Goal: Task Accomplishment & Management: Use online tool/utility

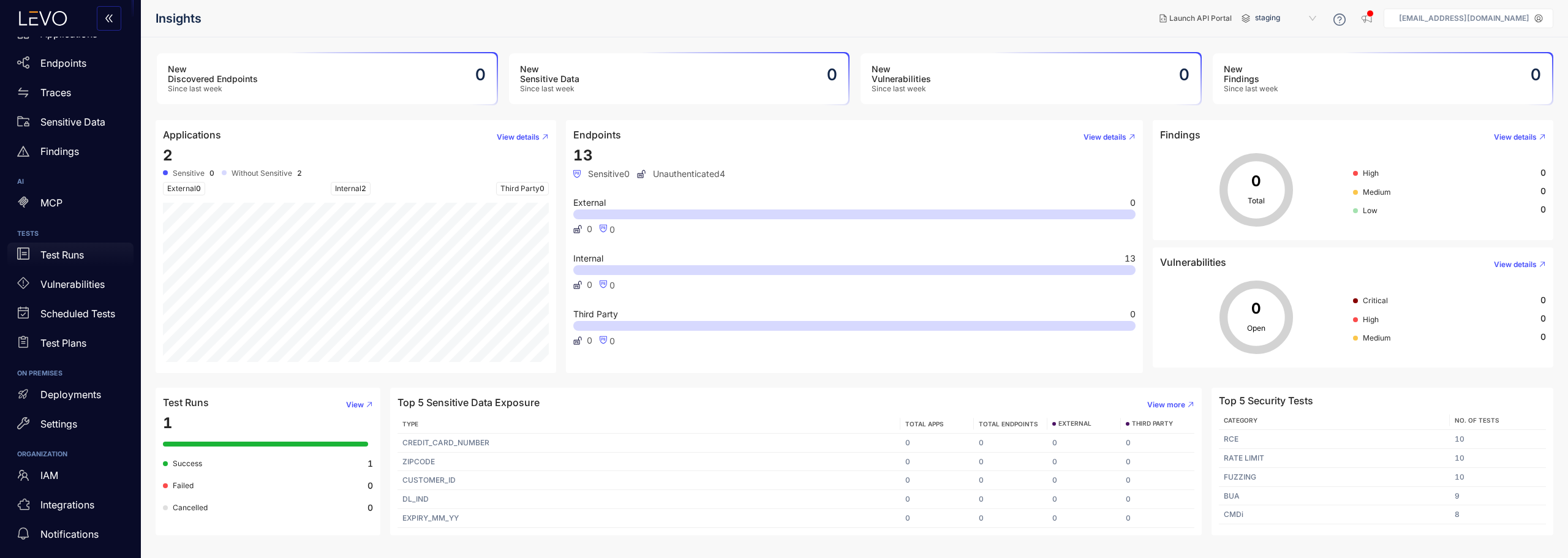
scroll to position [75, 0]
click at [51, 482] on div "IAM" at bounding box center [70, 474] width 126 height 24
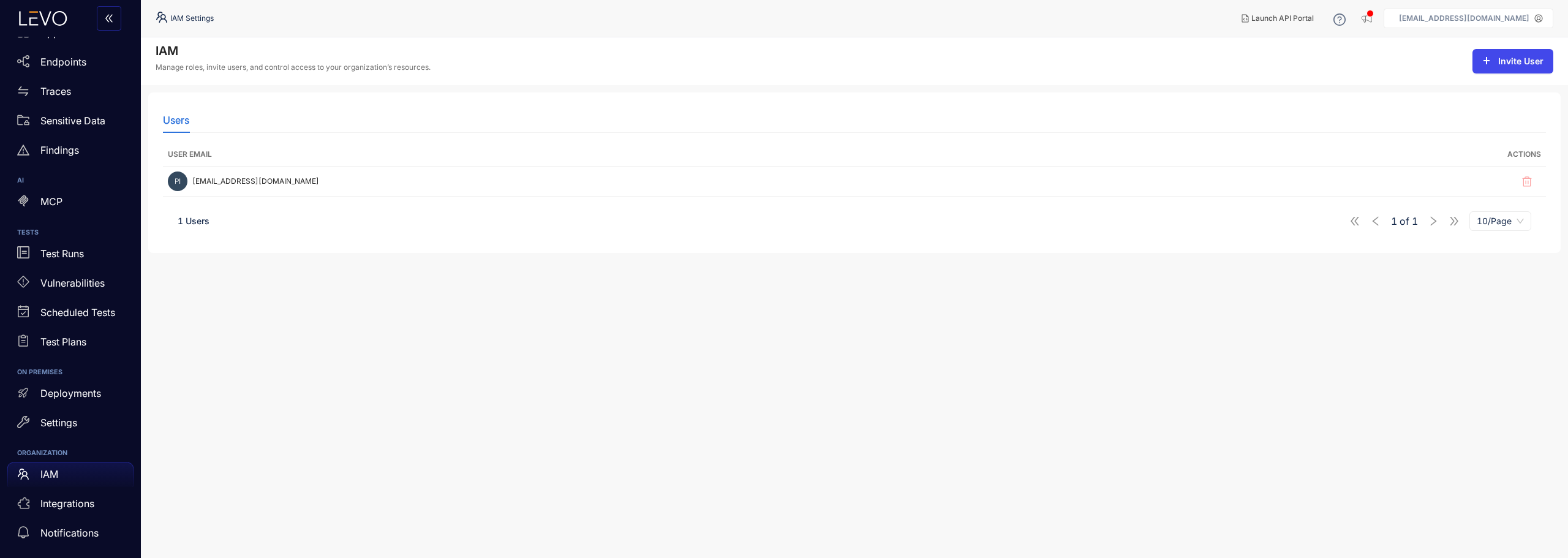
click at [1486, 63] on icon "plus" at bounding box center [1486, 61] width 1 height 7
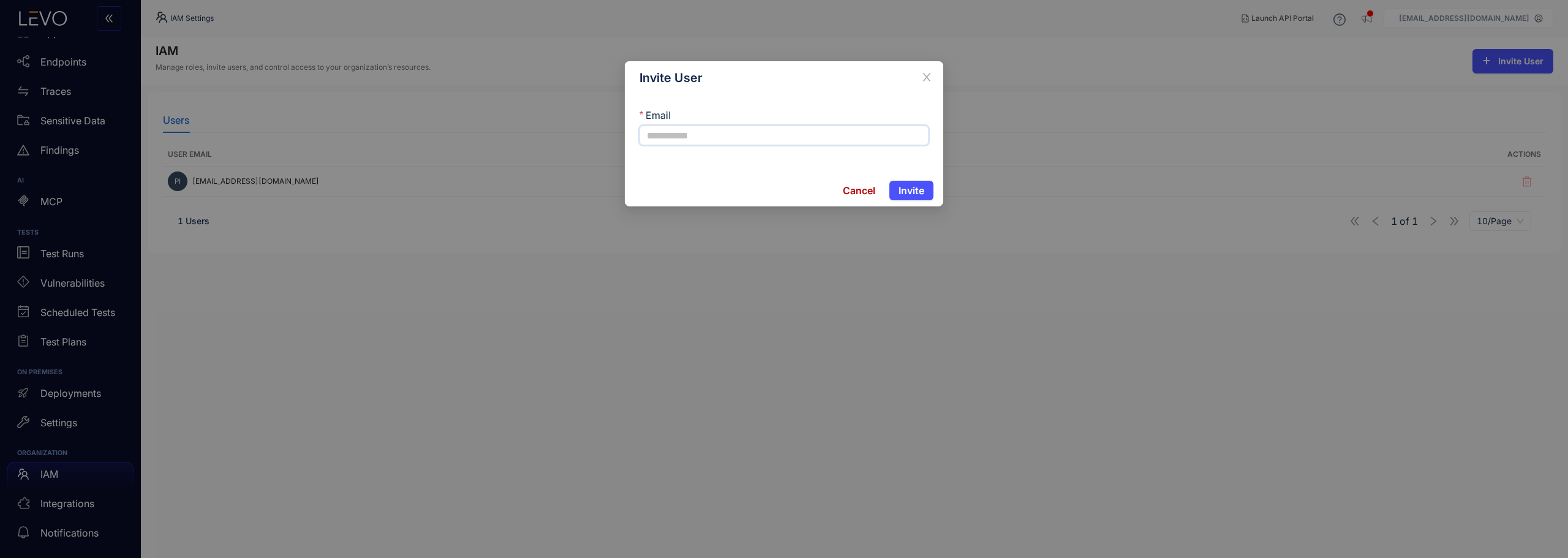
click at [670, 126] on input "Email" at bounding box center [784, 136] width 289 height 20
click at [677, 132] on input "**********" at bounding box center [784, 136] width 289 height 20
type input "**********"
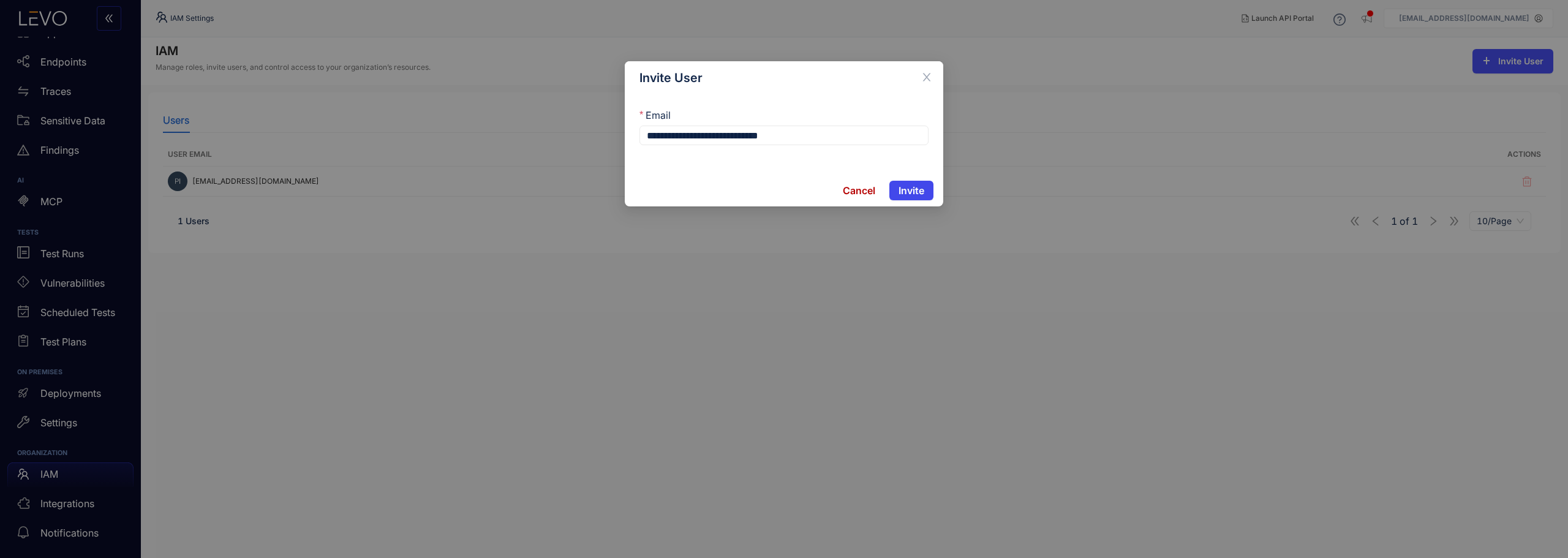
click at [916, 193] on span "Invite" at bounding box center [911, 190] width 26 height 11
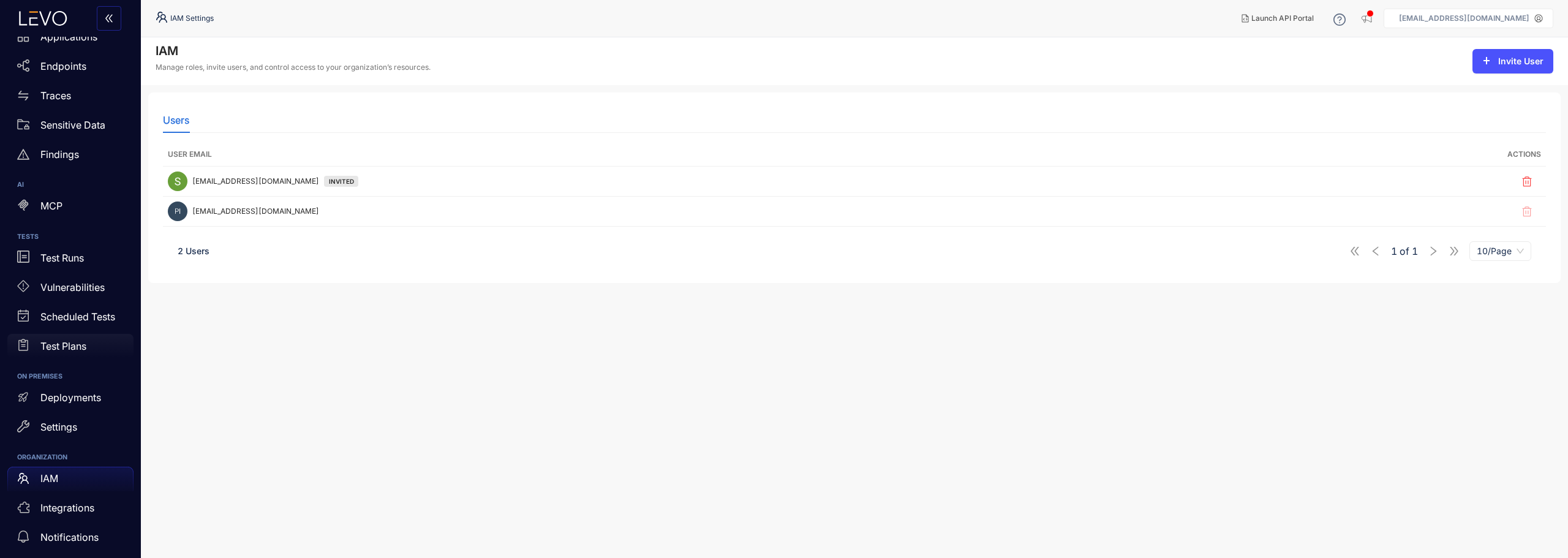
scroll to position [75, 0]
click at [65, 60] on p "Endpoints" at bounding box center [63, 62] width 46 height 11
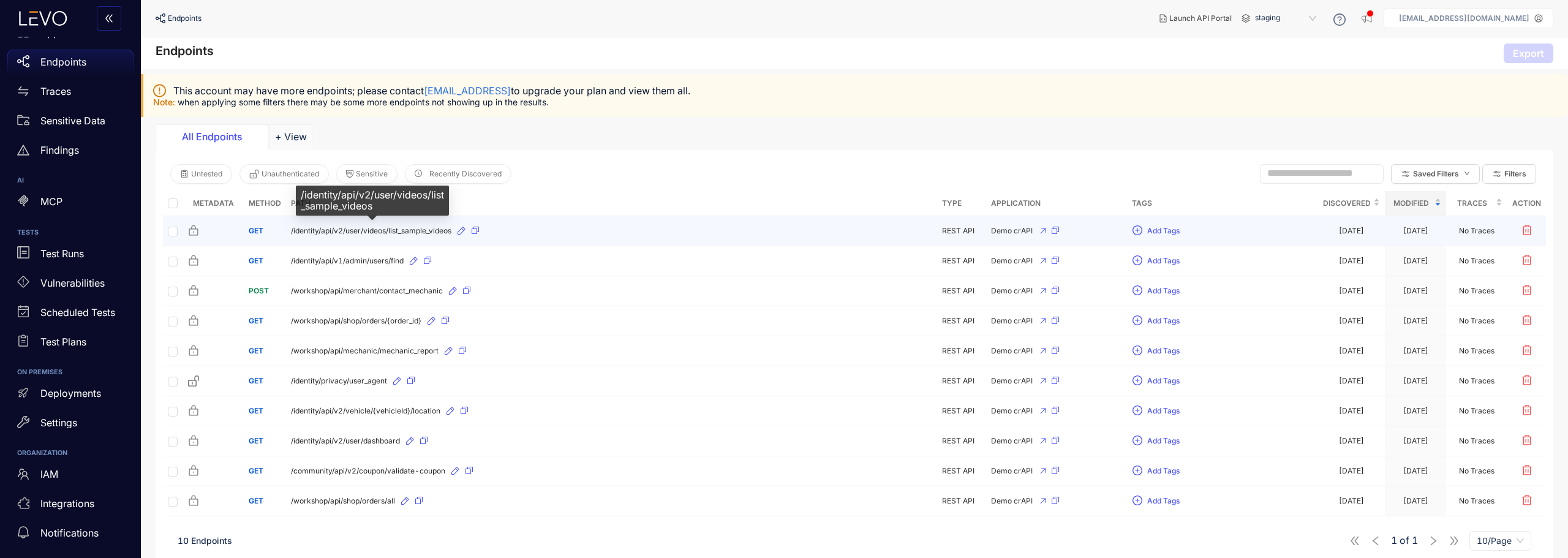
click at [438, 229] on span "/identity/api/v2/user/videos/list_sample_videos" at bounding box center [371, 230] width 161 height 9
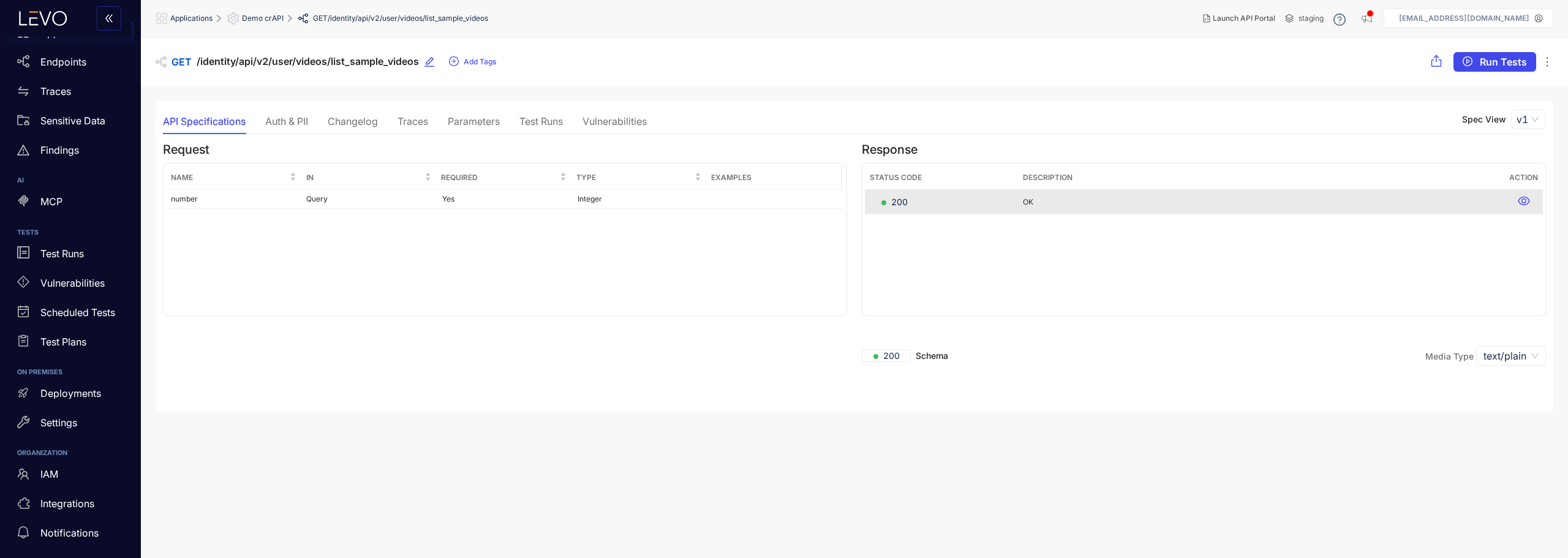
click at [1463, 63] on icon "play-circle" at bounding box center [1467, 61] width 10 height 10
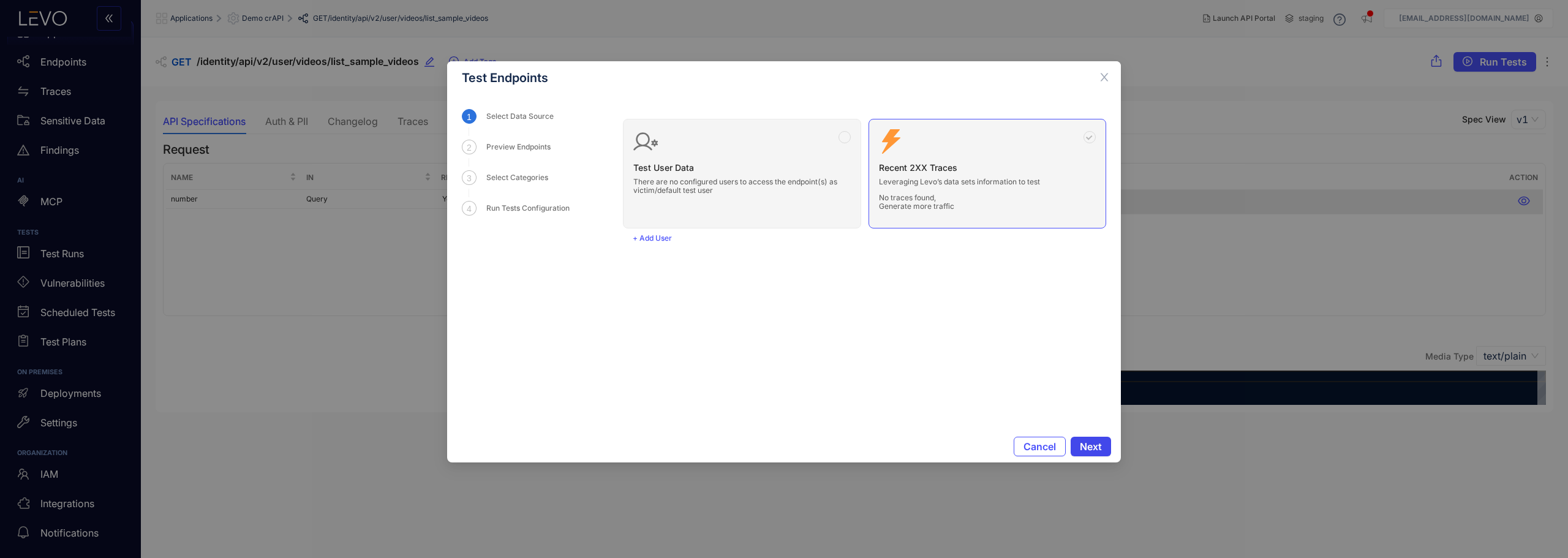
click at [1096, 445] on span "Next" at bounding box center [1091, 446] width 22 height 11
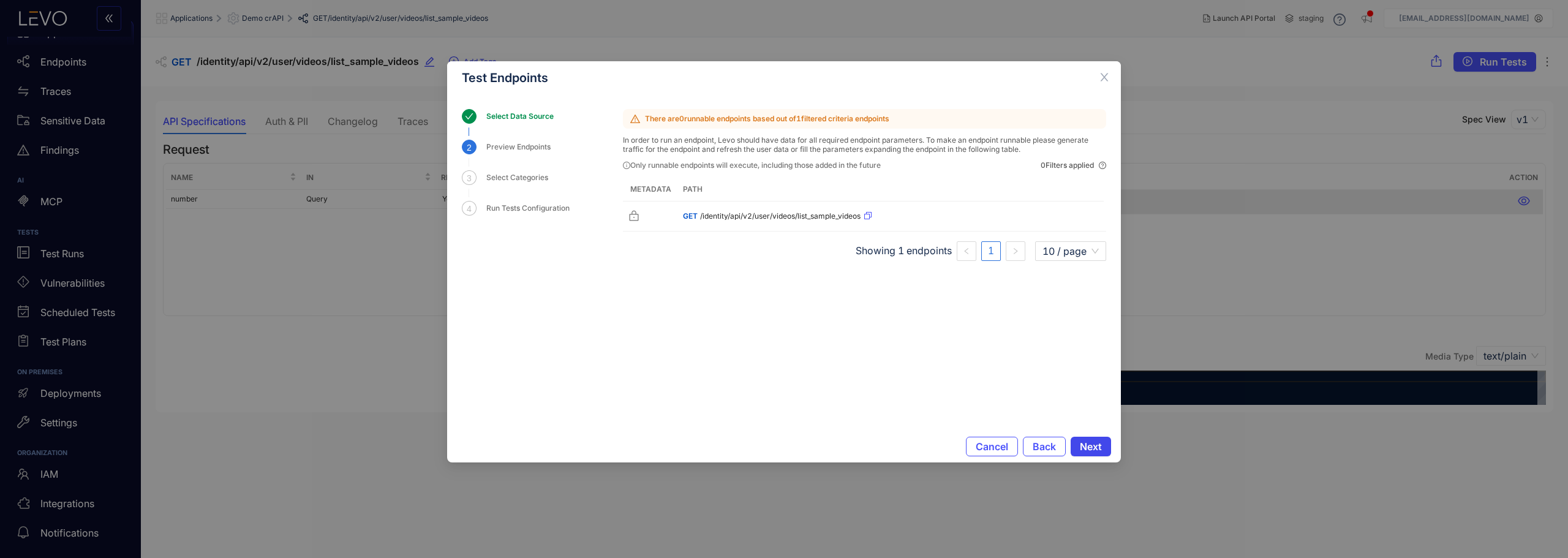
click at [1096, 445] on span "Next" at bounding box center [1091, 446] width 22 height 11
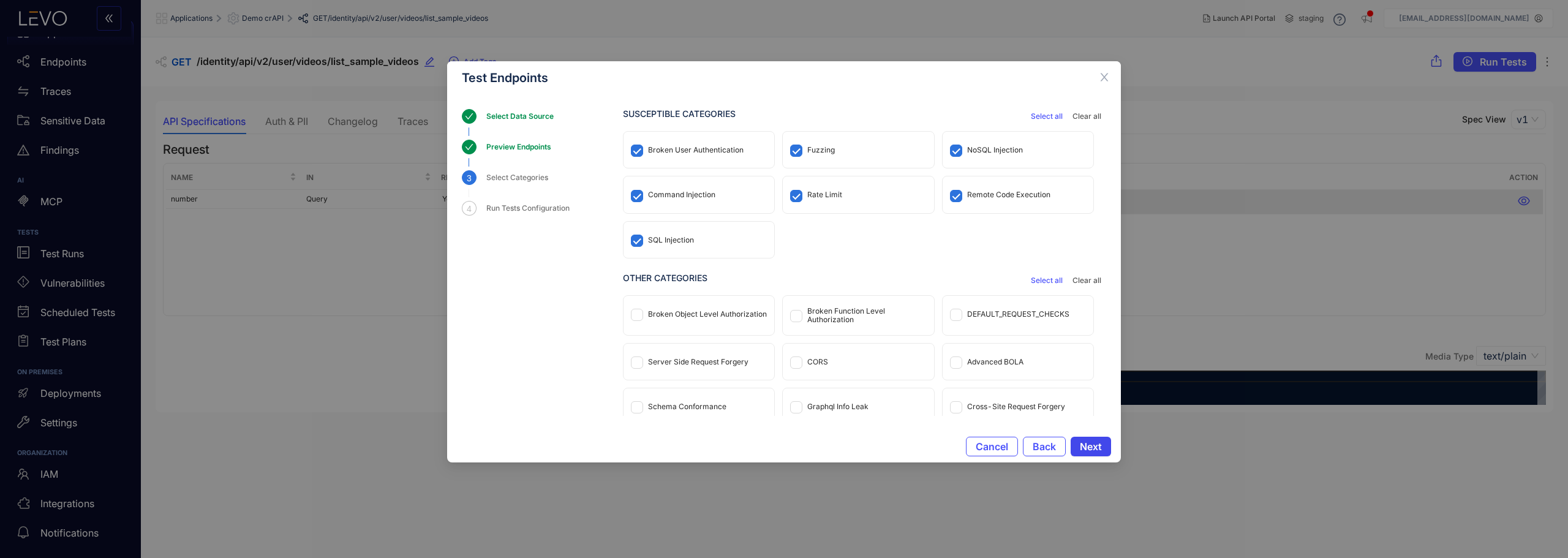
click at [1096, 445] on span "Next" at bounding box center [1091, 446] width 22 height 11
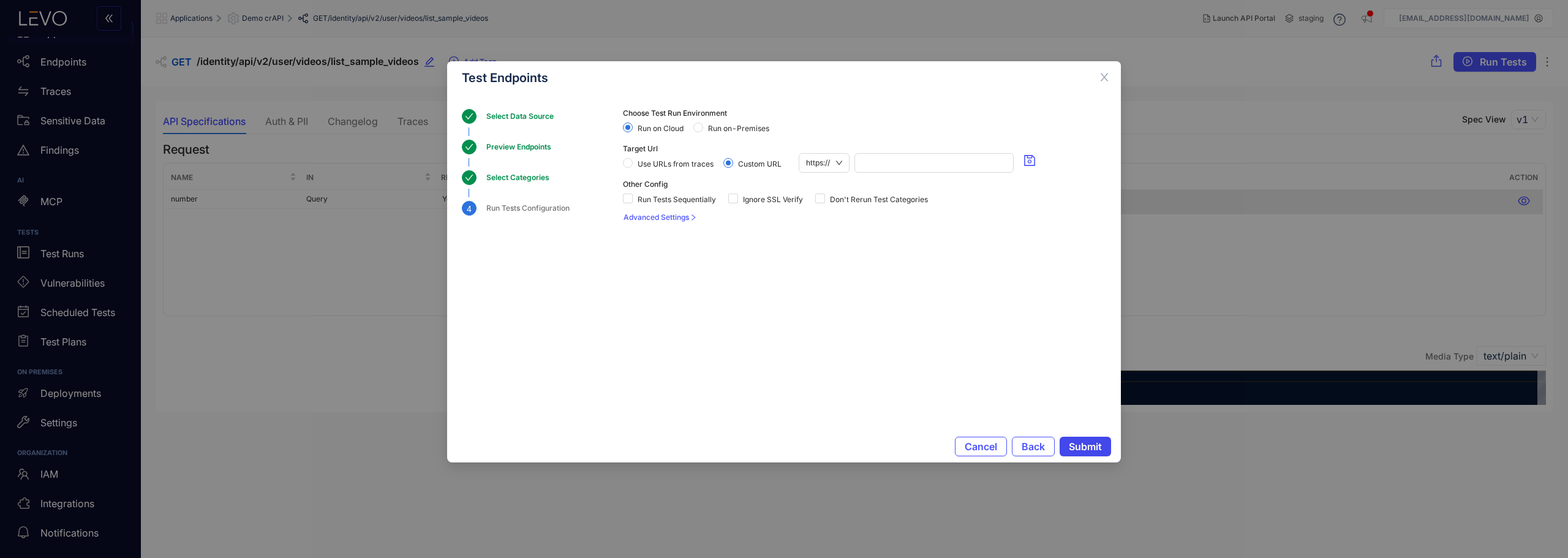
click at [1096, 445] on span "Submit" at bounding box center [1085, 446] width 33 height 11
click at [659, 164] on span "Use URLs from traces" at bounding box center [675, 164] width 86 height 9
click at [1082, 451] on span "Submit" at bounding box center [1085, 446] width 33 height 11
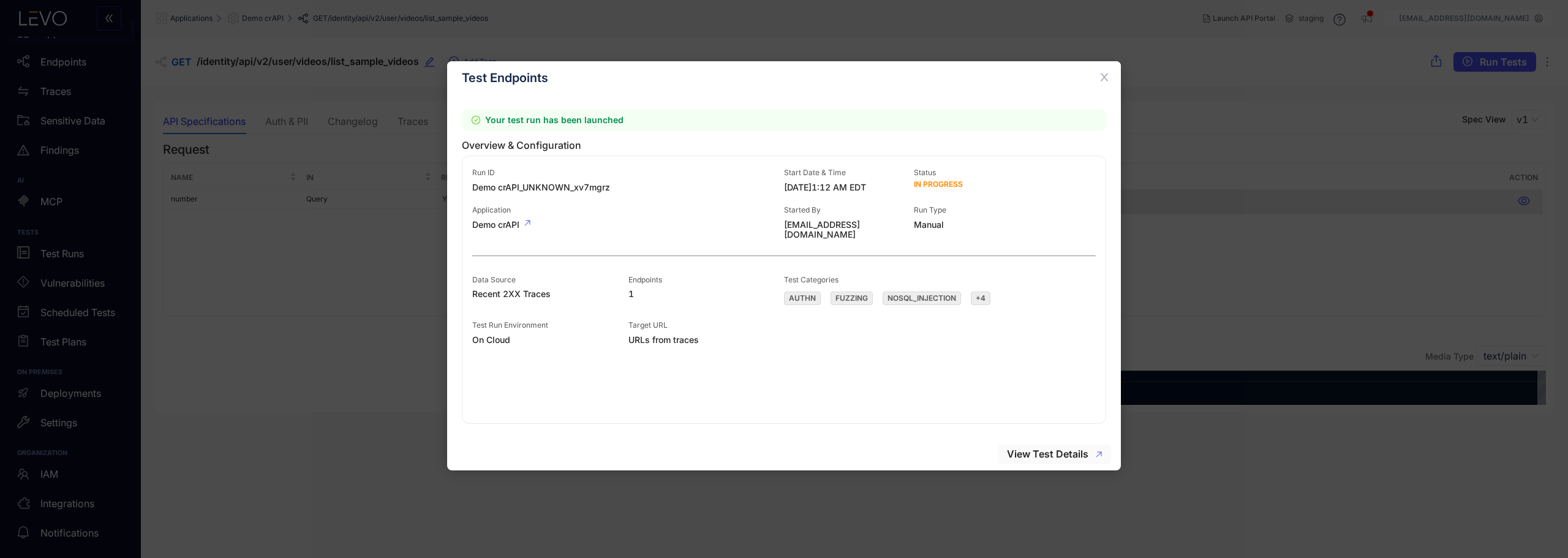
click at [1045, 451] on span "View Test Details" at bounding box center [1048, 453] width 82 height 11
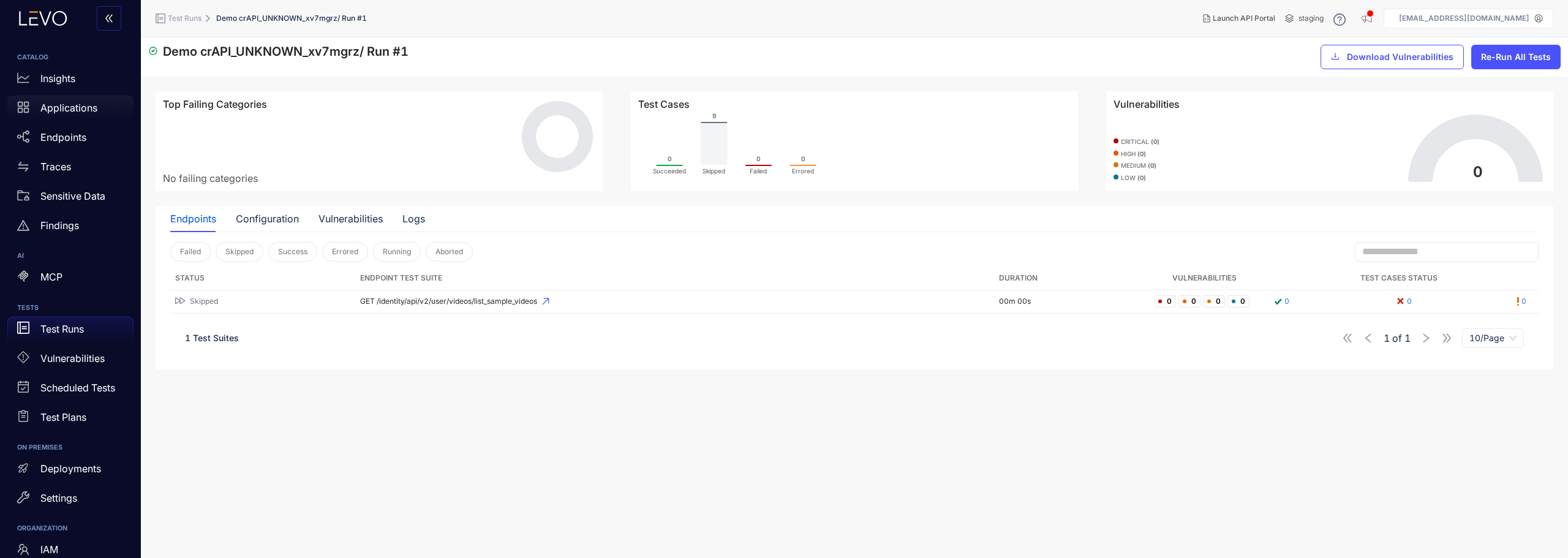
click at [70, 109] on p "Applications" at bounding box center [68, 107] width 57 height 11
